Goal: Task Accomplishment & Management: Use online tool/utility

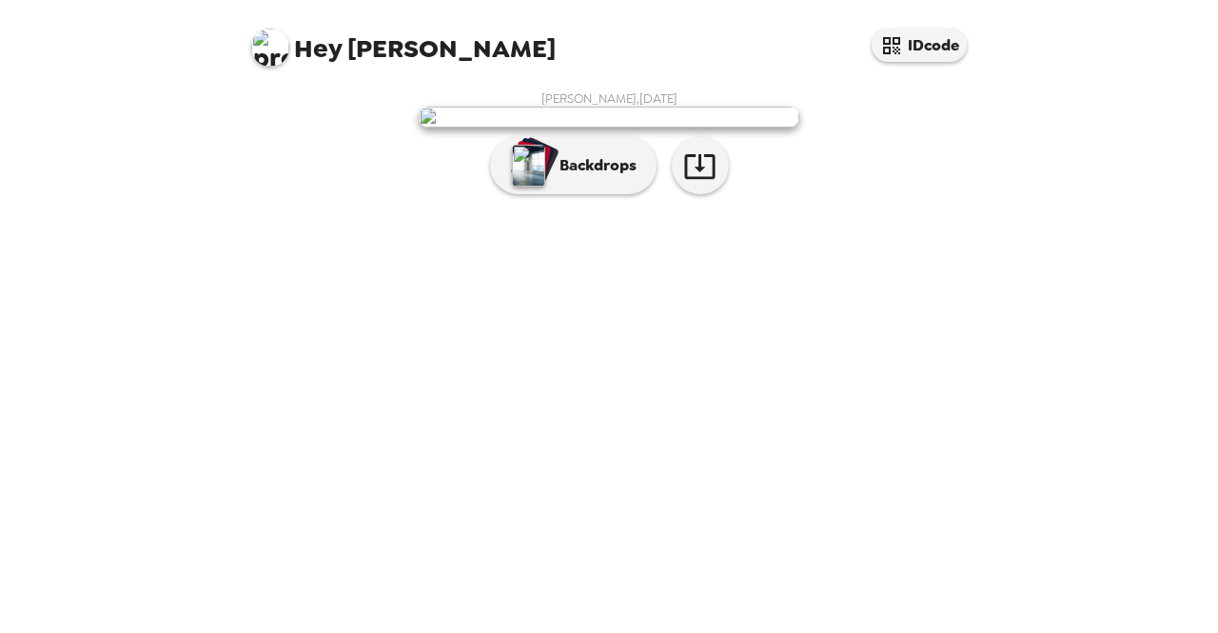
scroll to position [54, 0]
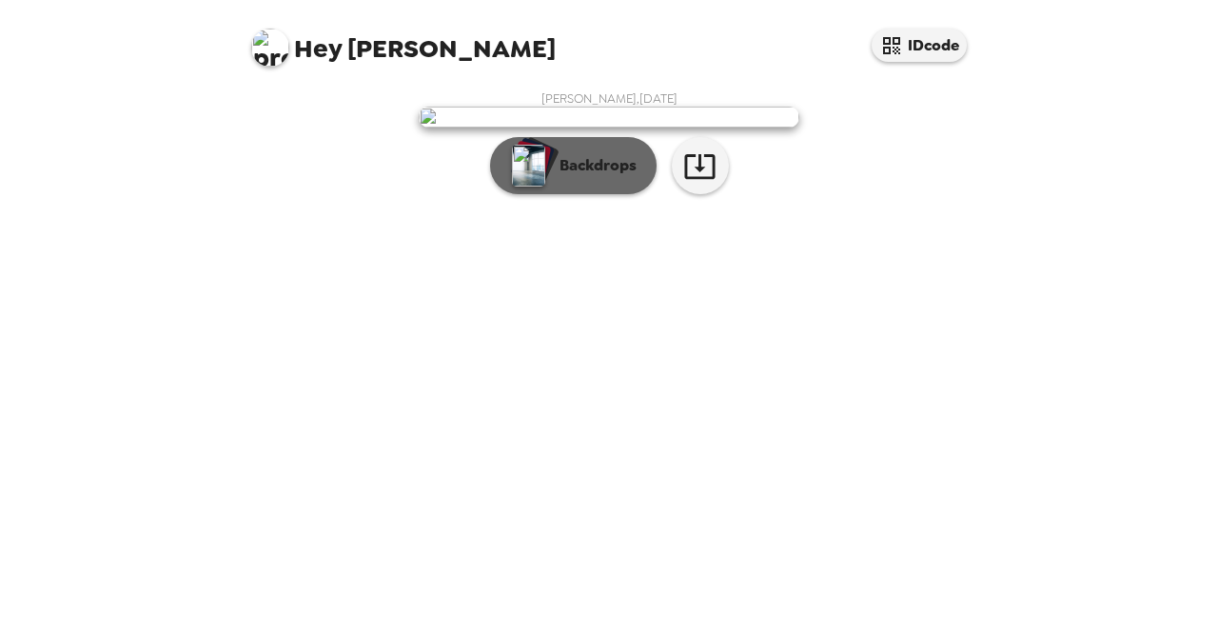
click at [601, 177] on p "Backdrops" at bounding box center [593, 165] width 87 height 23
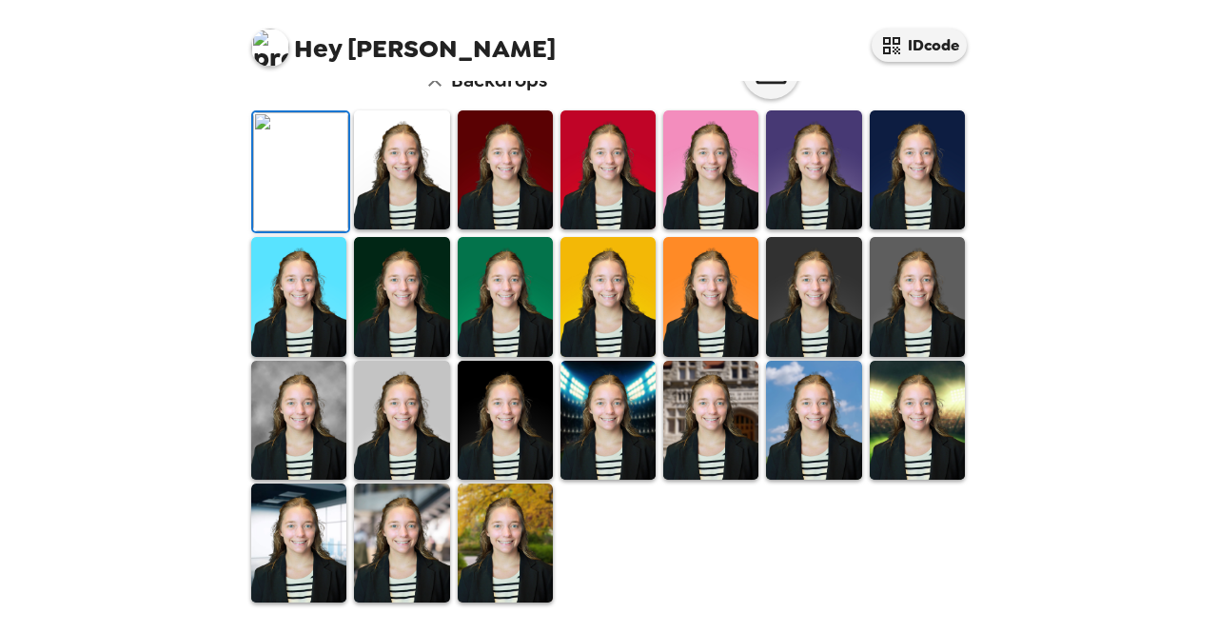
scroll to position [306, 0]
click at [897, 229] on img at bounding box center [917, 169] width 95 height 119
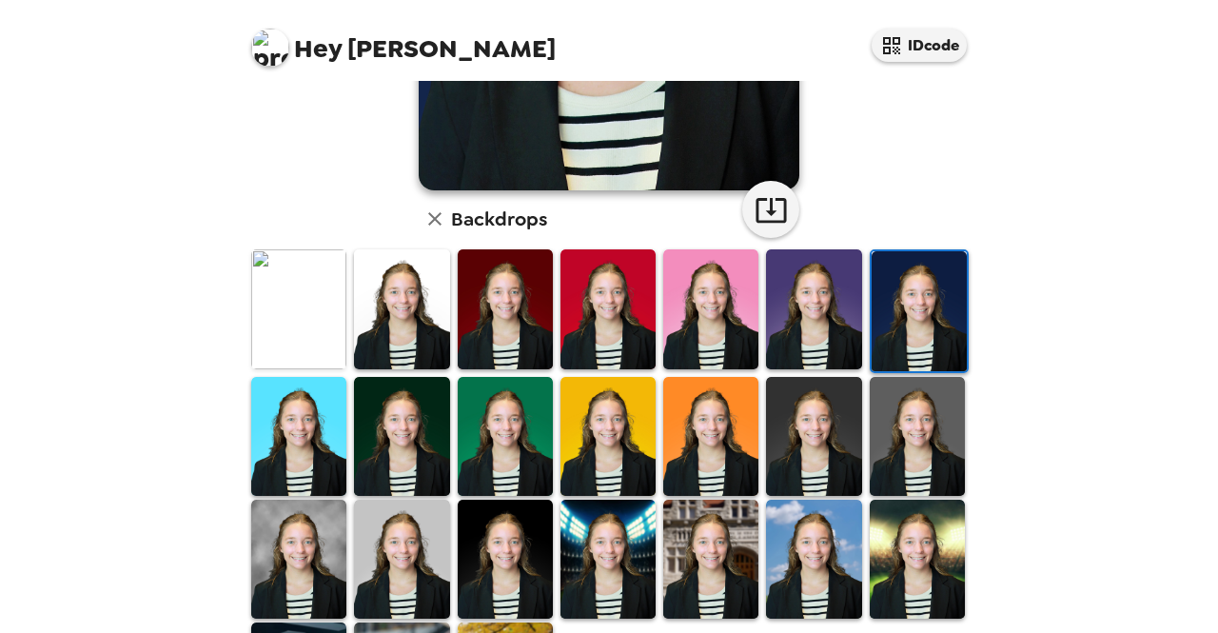
scroll to position [504, 0]
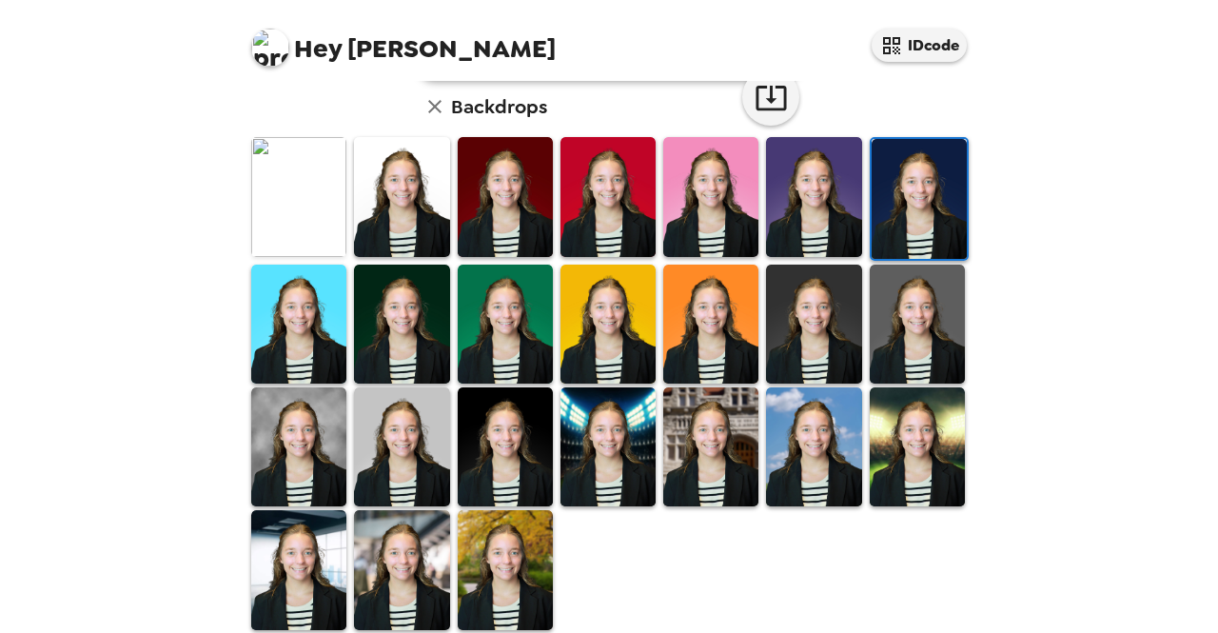
click at [397, 452] on img at bounding box center [401, 446] width 95 height 119
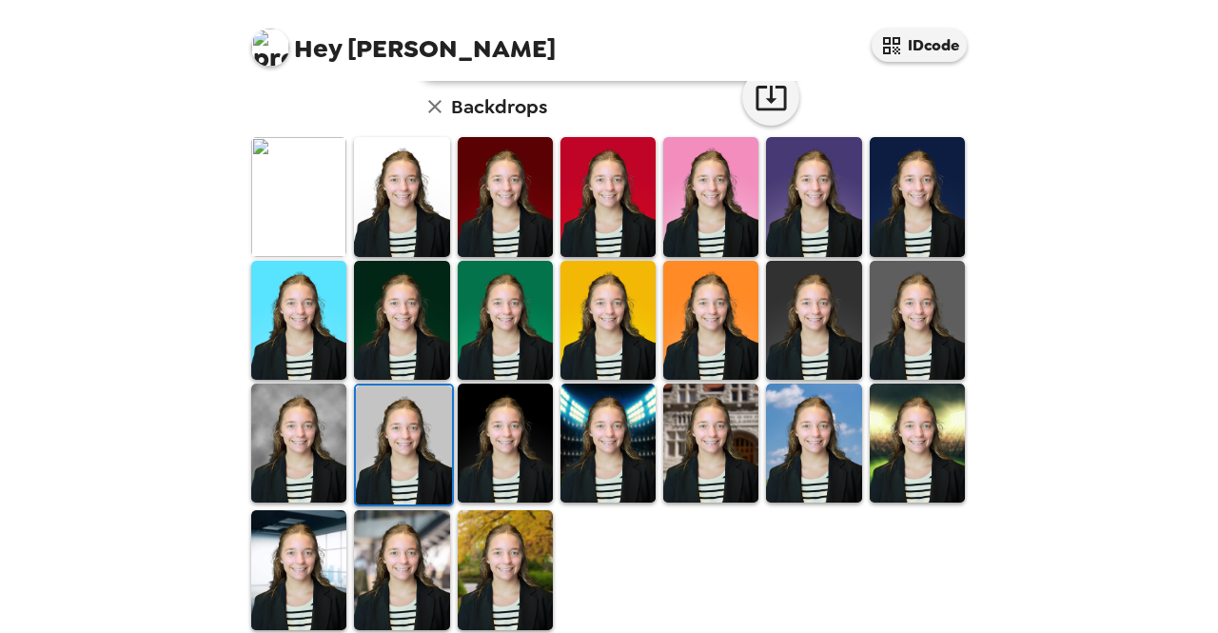
click at [831, 321] on img at bounding box center [813, 320] width 95 height 119
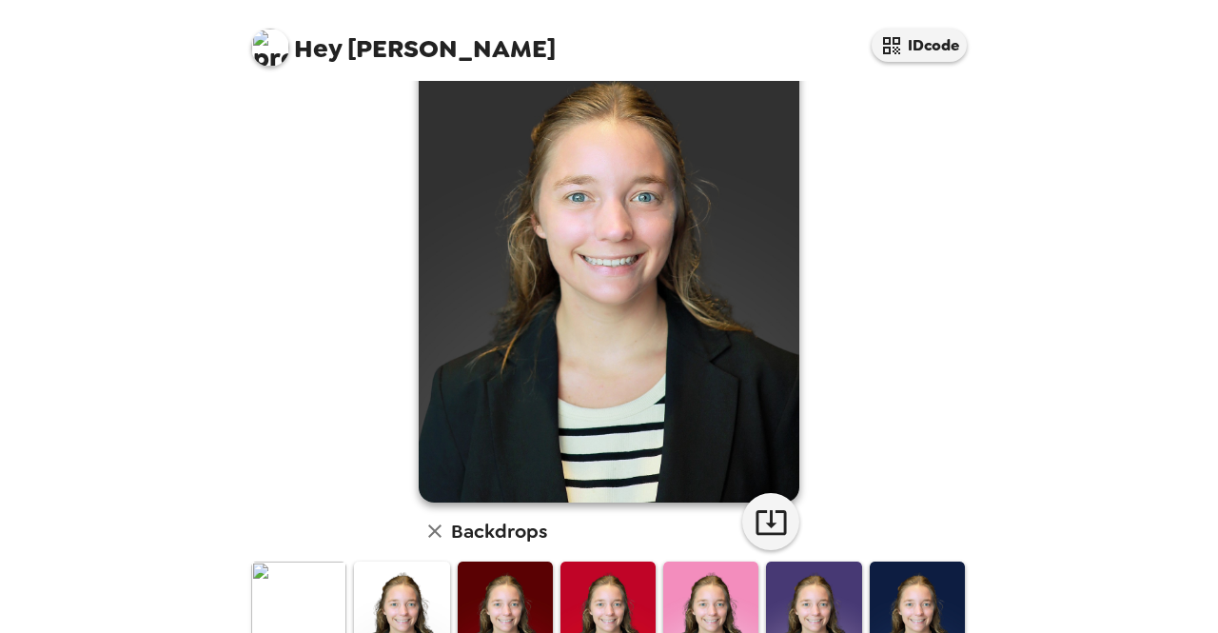
scroll to position [0, 0]
